Goal: Navigation & Orientation: Find specific page/section

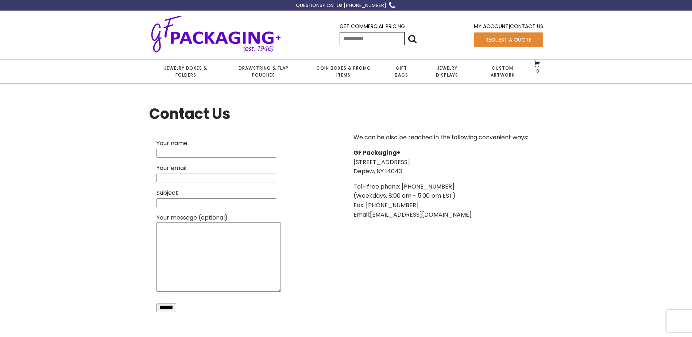
click at [228, 37] on img at bounding box center [216, 34] width 134 height 40
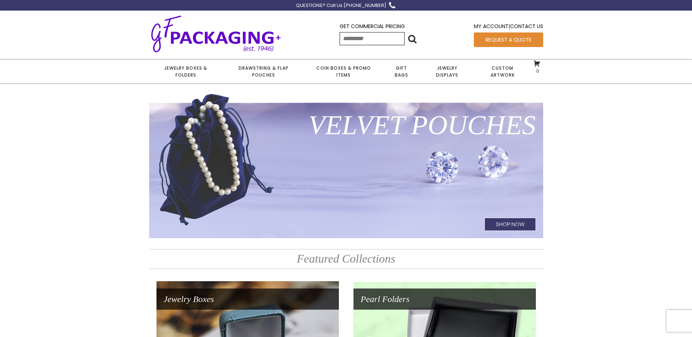
click at [530, 19] on div "My Account | Contact Us Request a Quote" at bounding box center [508, 34] width 69 height 40
click at [531, 24] on link "Contact Us" at bounding box center [526, 26] width 33 height 7
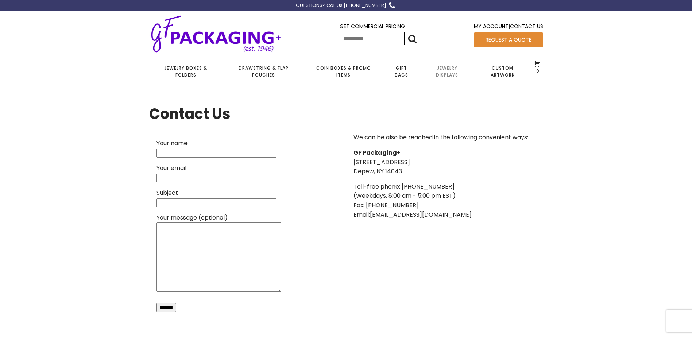
click at [450, 78] on link "Jewelry Displays" at bounding box center [447, 71] width 54 height 24
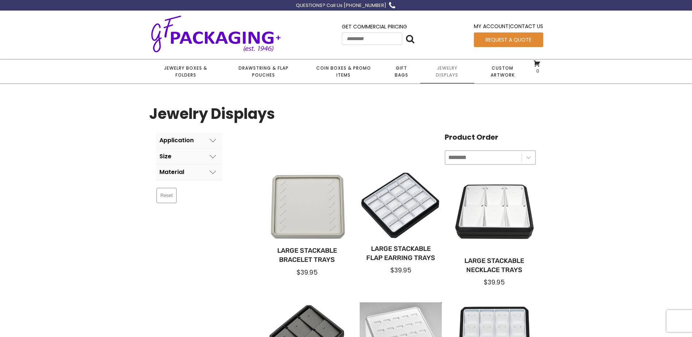
click at [227, 24] on img at bounding box center [216, 34] width 134 height 40
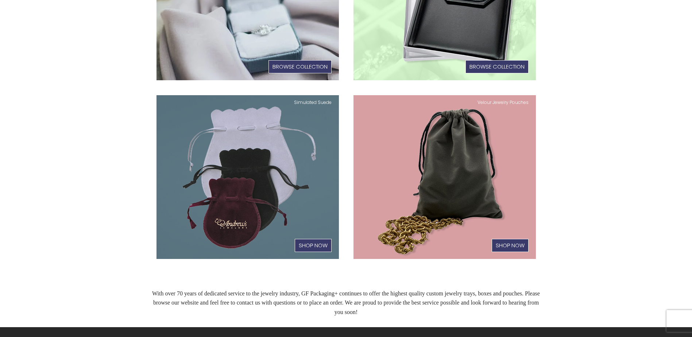
scroll to position [511, 0]
